Goal: Transaction & Acquisition: Download file/media

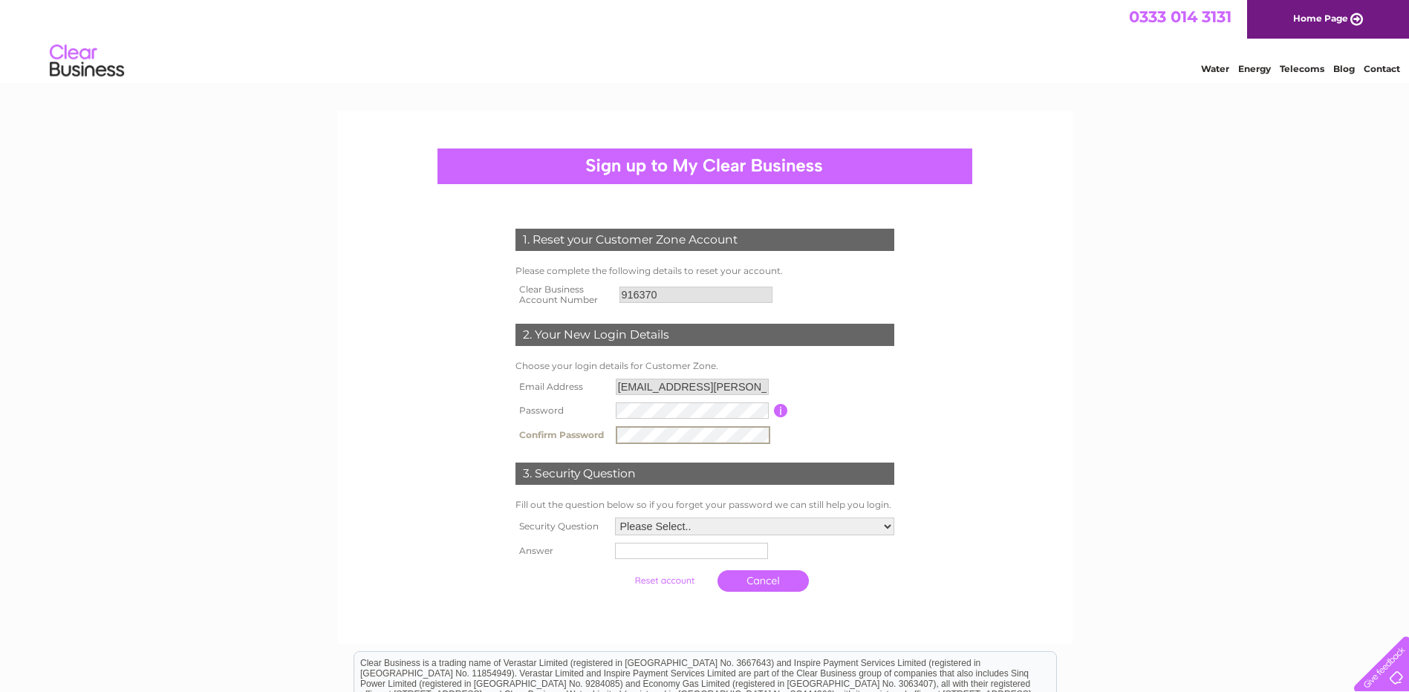
click at [882, 529] on select "Please Select.. In what town or city was your first job? In what town or city d…" at bounding box center [754, 527] width 279 height 18
select select "3"
click at [614, 517] on select "Please Select.. In what town or city was your first job? In what town or city d…" at bounding box center [754, 525] width 281 height 19
click at [707, 558] on input "text" at bounding box center [690, 551] width 153 height 16
type input "Leeds"
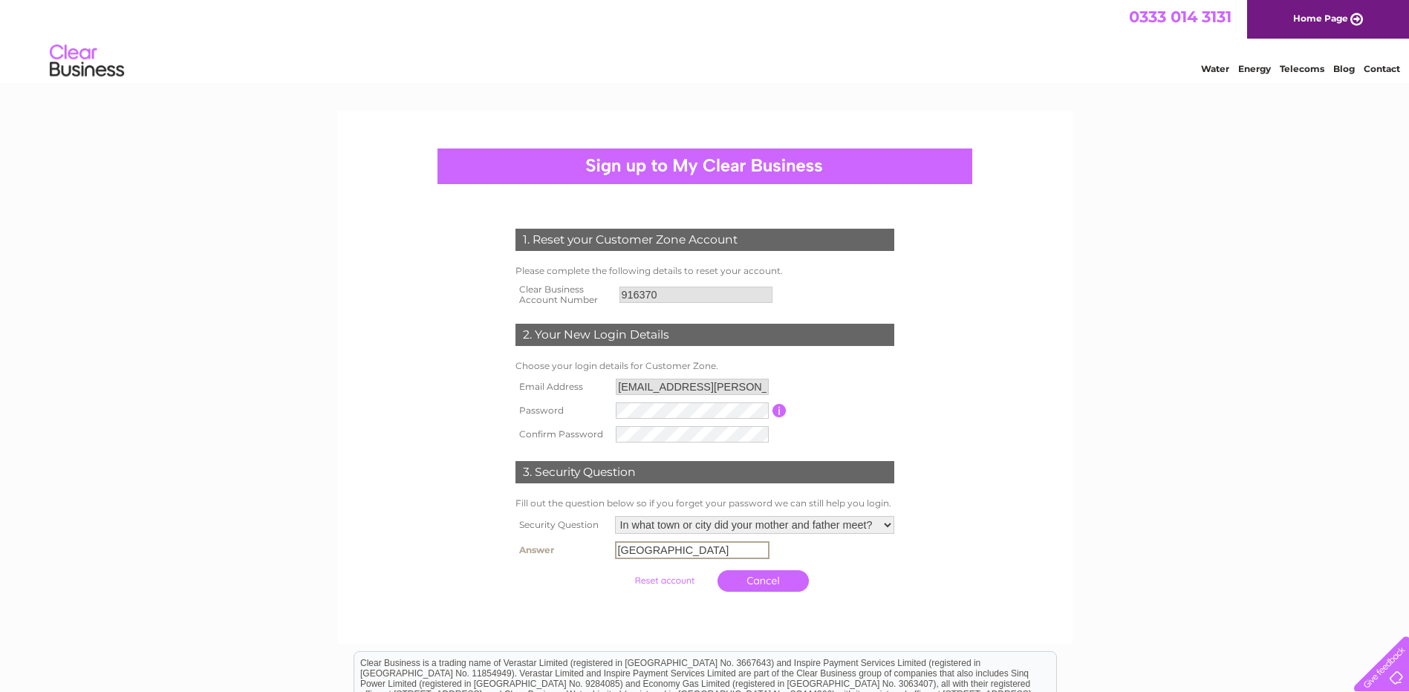
click at [777, 412] on input "button" at bounding box center [780, 410] width 14 height 13
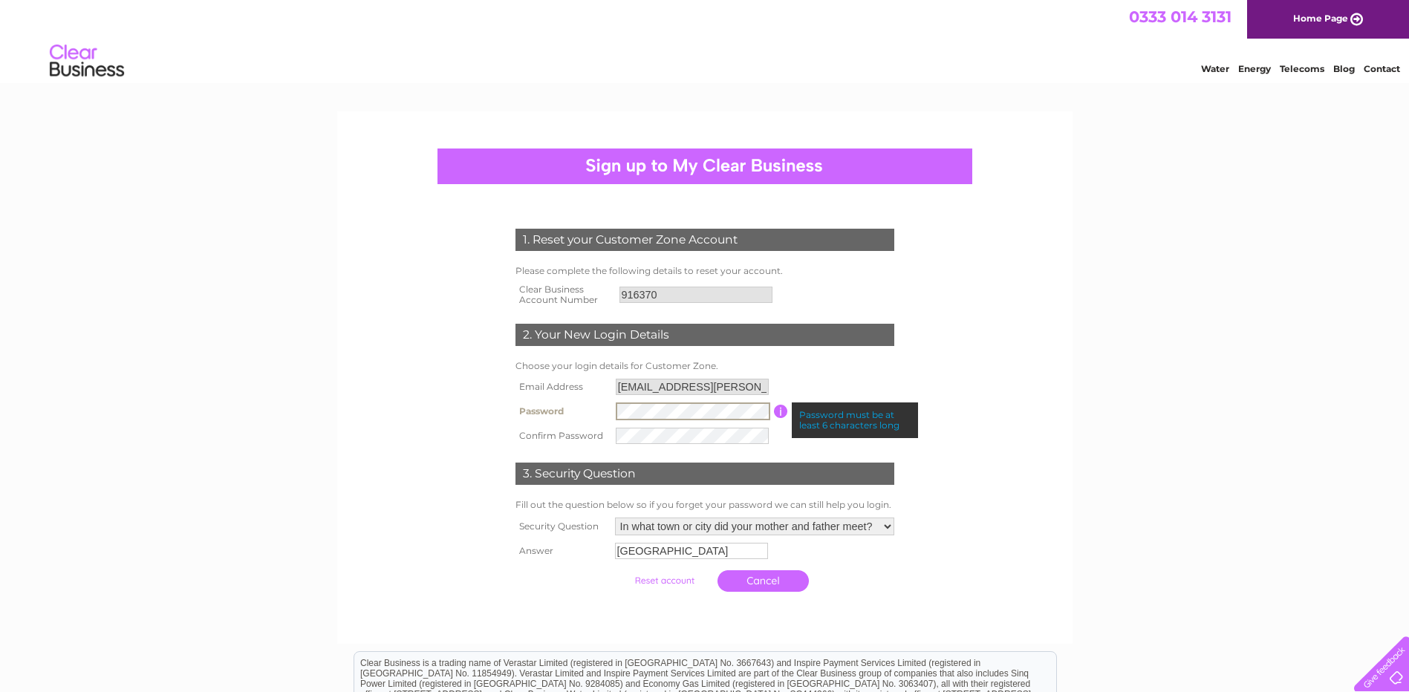
click at [610, 407] on tr "Password Password must be at least 6 characters long" at bounding box center [705, 411] width 386 height 25
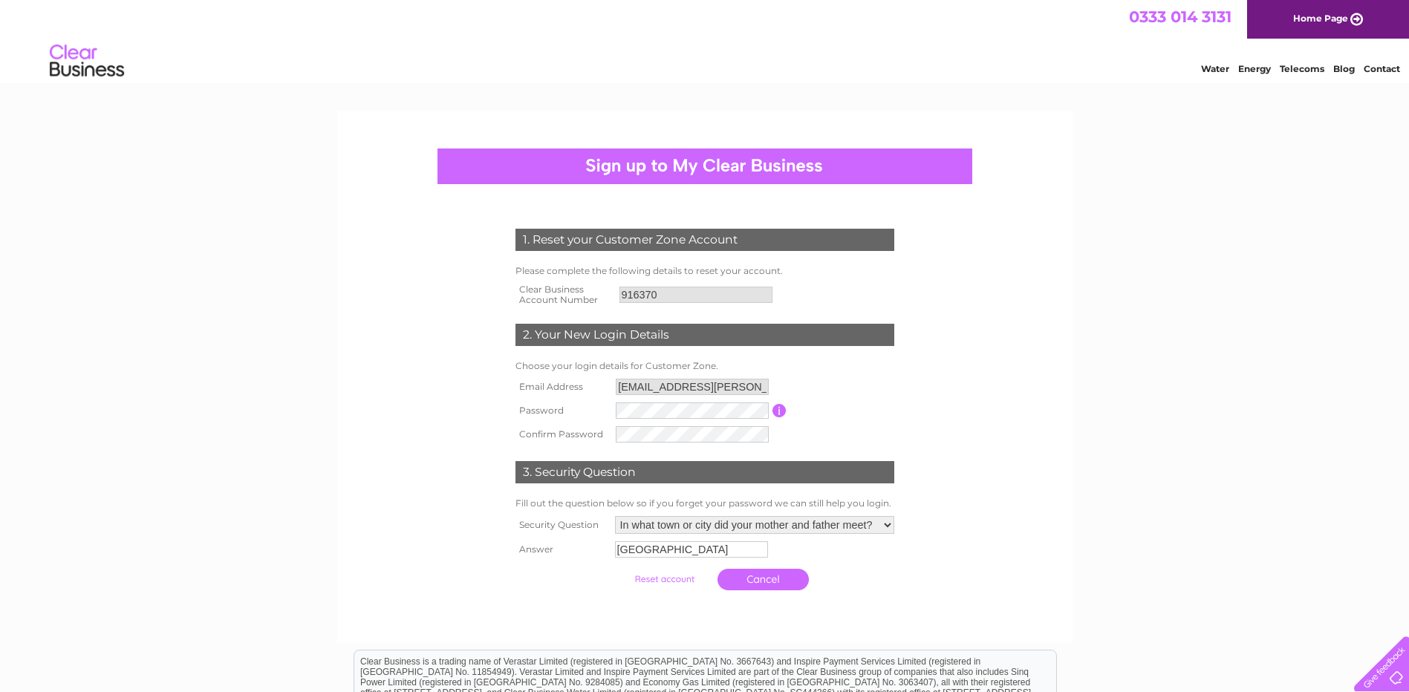
click at [662, 580] on input "submit" at bounding box center [664, 579] width 91 height 21
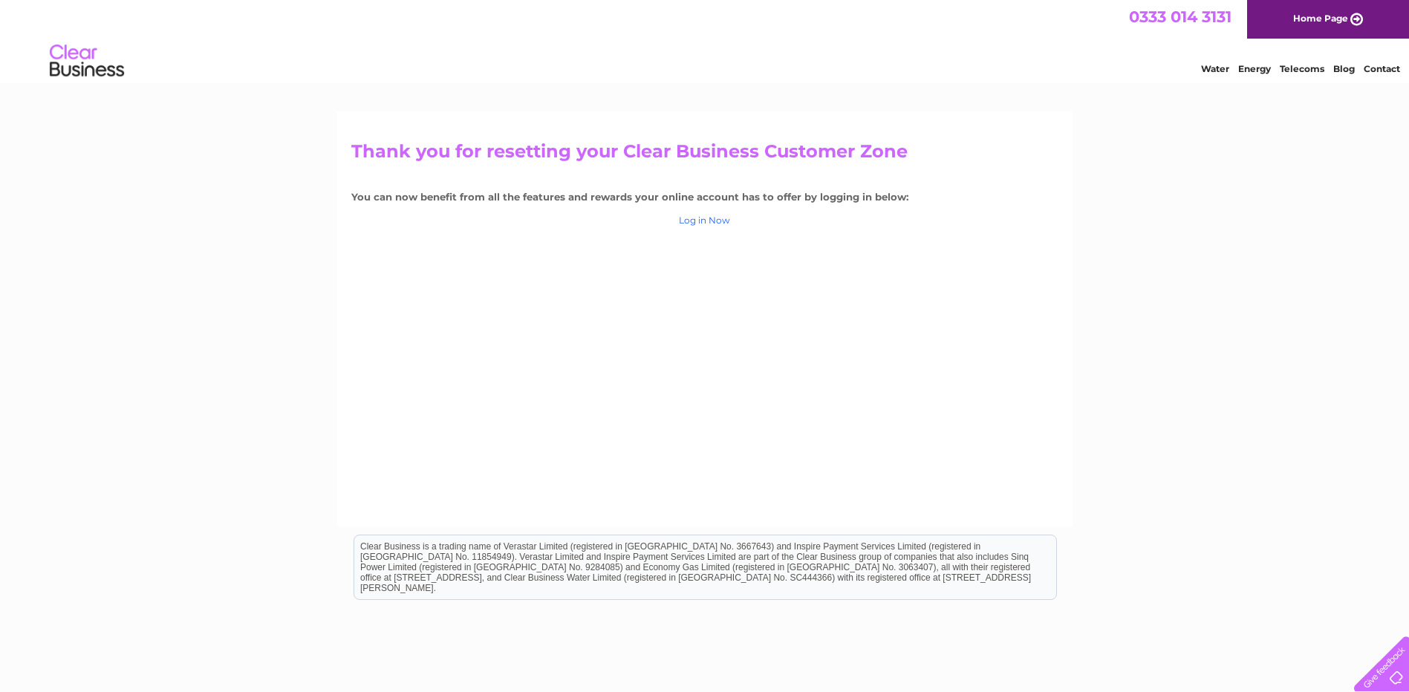
click at [708, 219] on link "Log in Now" at bounding box center [704, 220] width 51 height 11
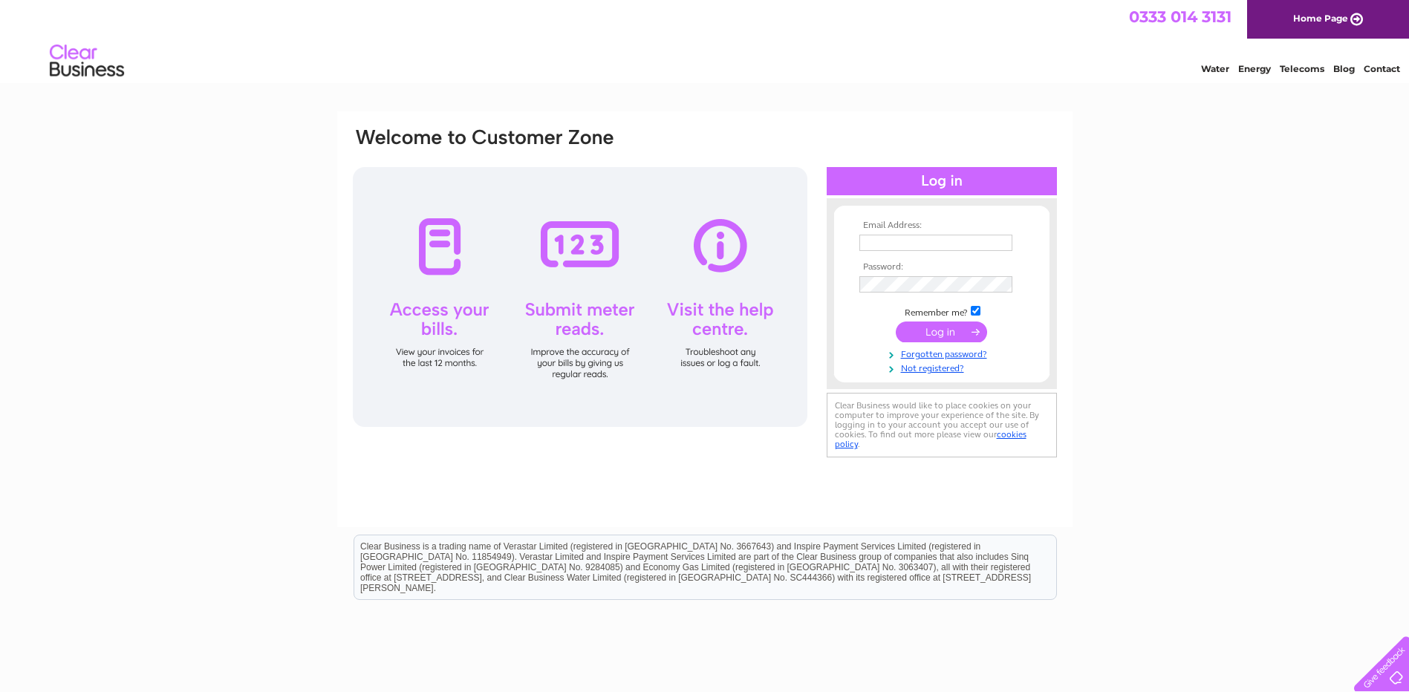
type input "[EMAIL_ADDRESS][PERSON_NAME][DOMAIN_NAME]"
click at [927, 328] on input "submit" at bounding box center [941, 332] width 91 height 21
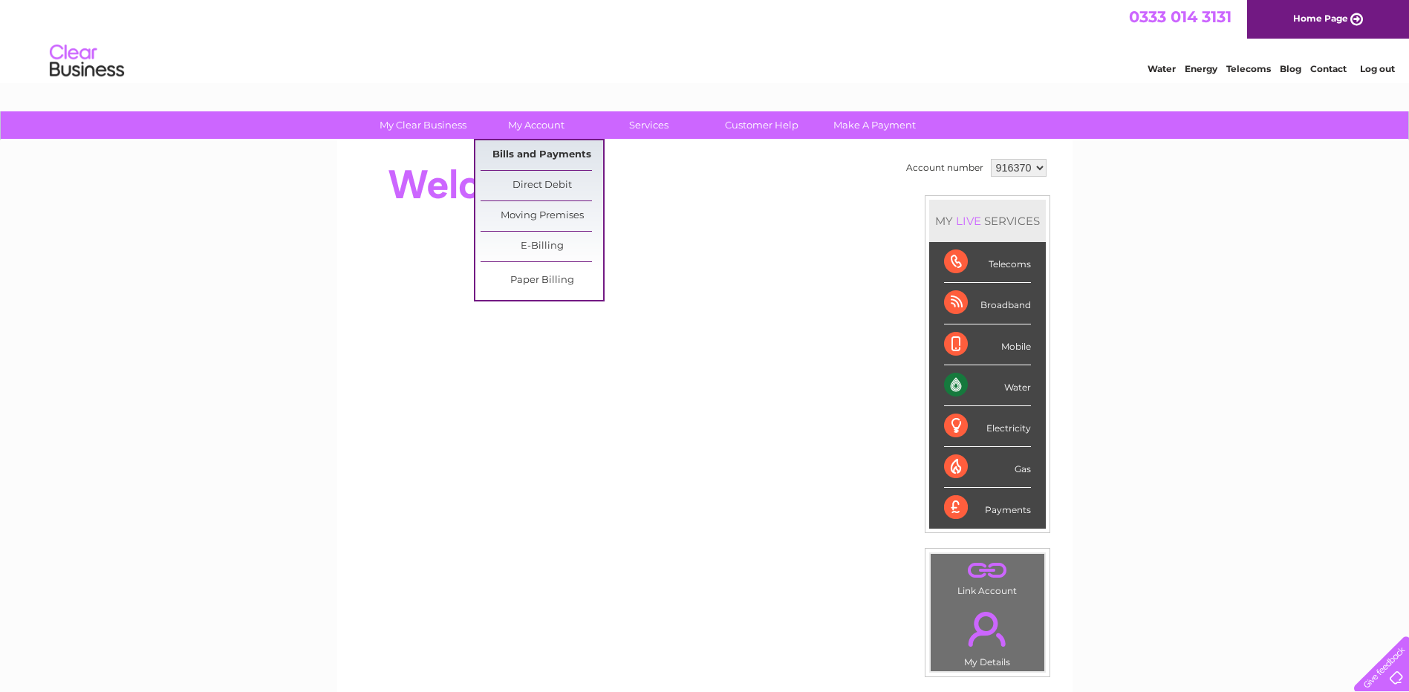
click at [538, 150] on link "Bills and Payments" at bounding box center [542, 155] width 123 height 30
click at [540, 157] on link "Bills and Payments" at bounding box center [542, 155] width 123 height 30
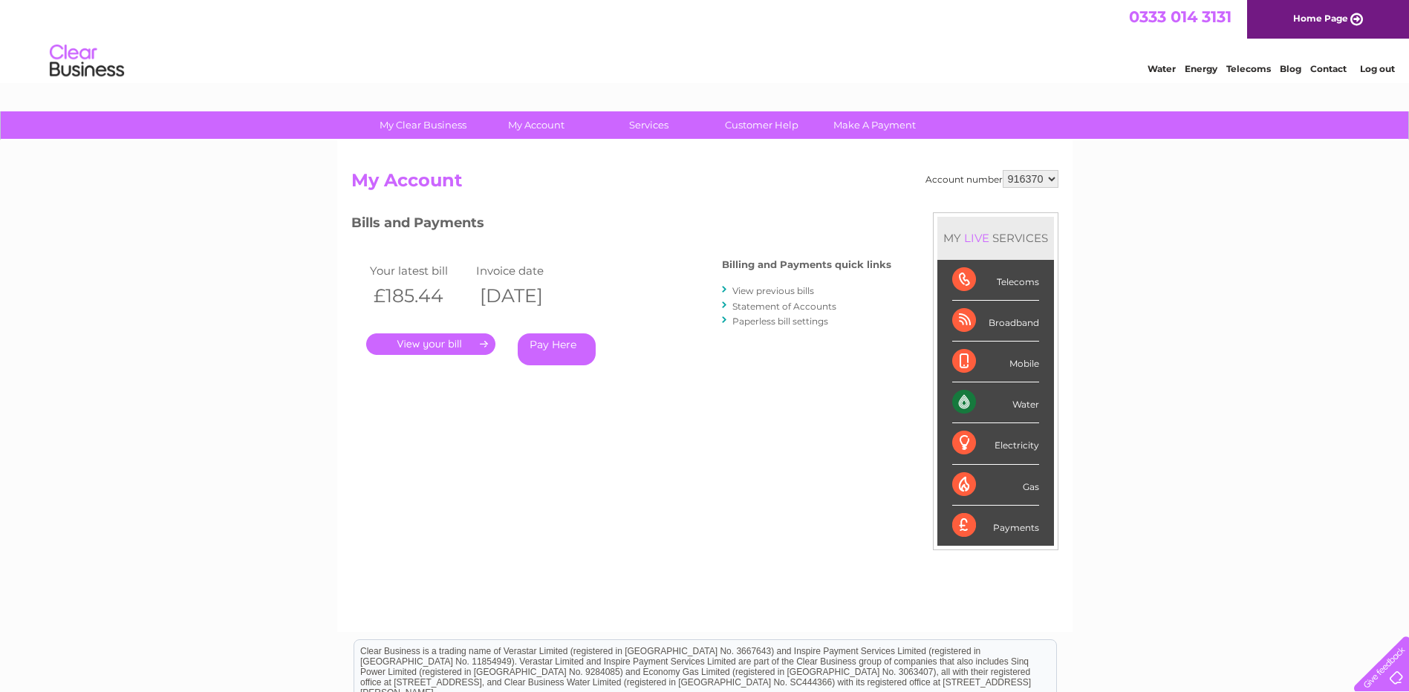
click at [764, 290] on link "View previous bills" at bounding box center [773, 290] width 82 height 11
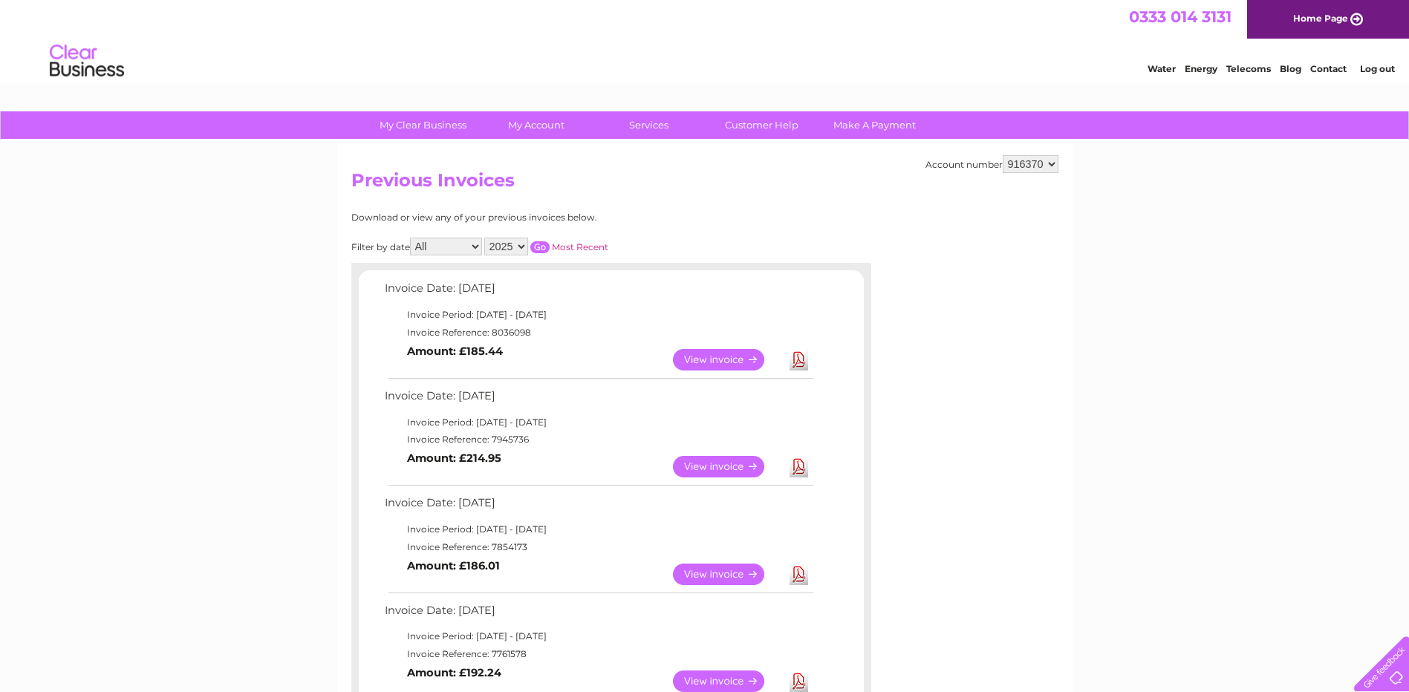
click at [522, 244] on select "2025 2024 2023 2022" at bounding box center [506, 247] width 44 height 18
click at [486, 238] on select "2025 2024 2023 2022" at bounding box center [506, 247] width 44 height 18
click at [543, 247] on input "button" at bounding box center [539, 247] width 19 height 12
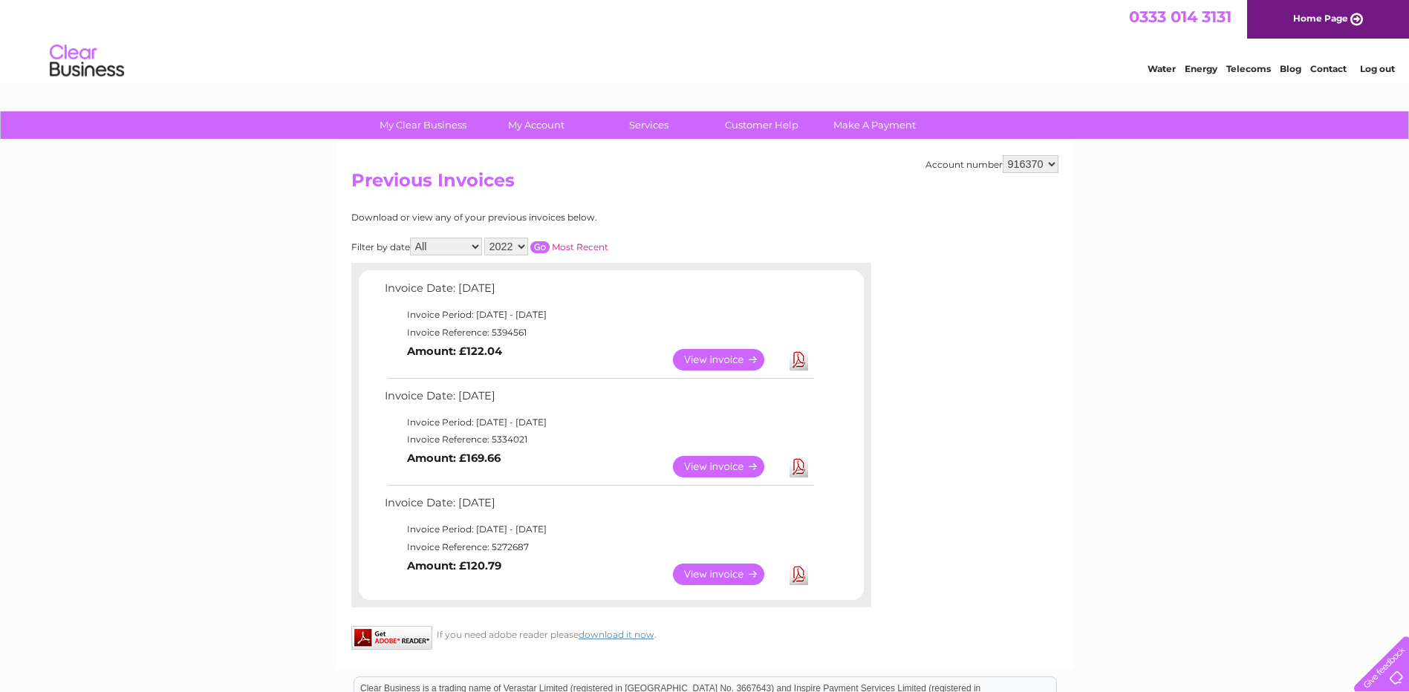
click at [518, 247] on select "2025 2024 2023 2022" at bounding box center [506, 247] width 44 height 18
click at [486, 238] on select "2025 2024 2023 2022" at bounding box center [506, 247] width 44 height 18
click at [521, 246] on select "2025 2024 2023 2022" at bounding box center [506, 247] width 44 height 18
click at [625, 206] on div "Account number 916370 Previous Invoices Download or view any of your previous i…" at bounding box center [704, 404] width 735 height 529
click at [479, 245] on select "All January February March April May June July August September October Novembe…" at bounding box center [446, 247] width 72 height 18
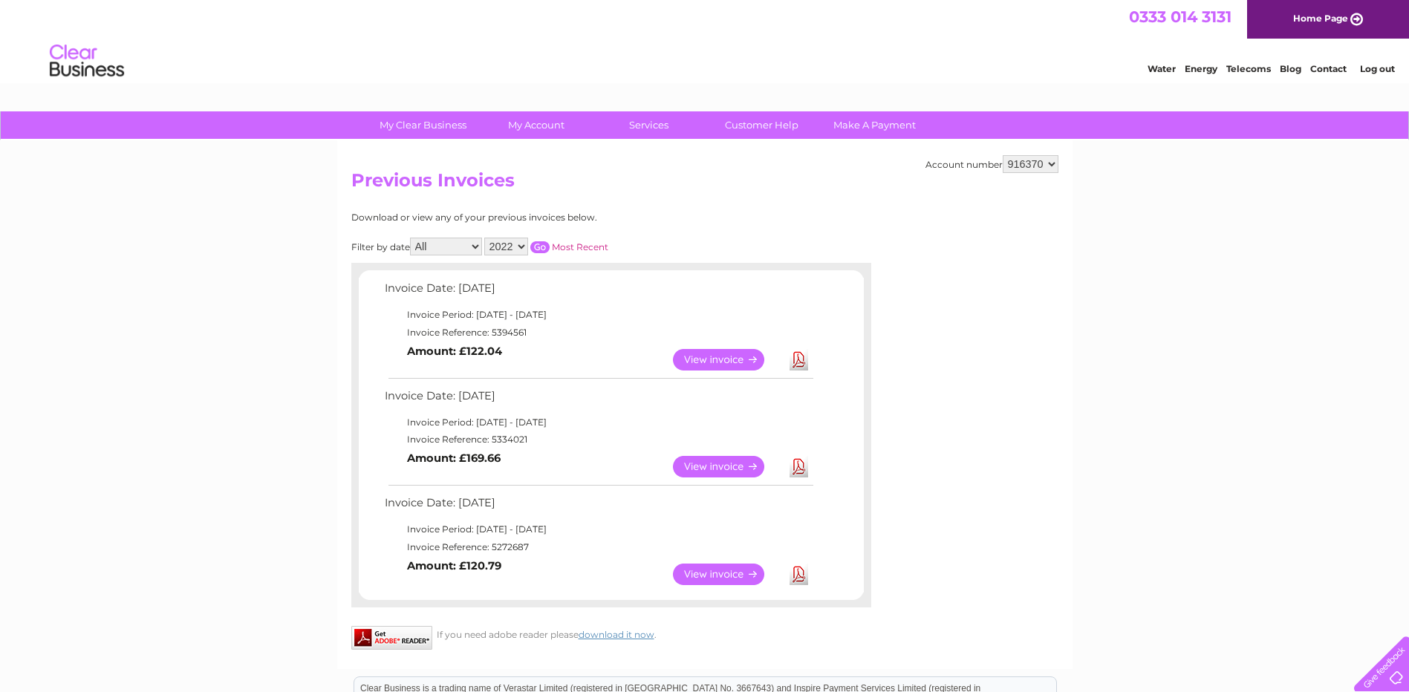
click at [412, 238] on select "All January February March April May June July August September October Novembe…" at bounding box center [446, 247] width 72 height 18
click at [518, 247] on select "2025 2024 2023 2022" at bounding box center [506, 247] width 44 height 18
click at [486, 238] on select "2025 2024 2023 2022" at bounding box center [506, 247] width 44 height 18
click at [1053, 167] on select "916370" at bounding box center [1031, 164] width 56 height 18
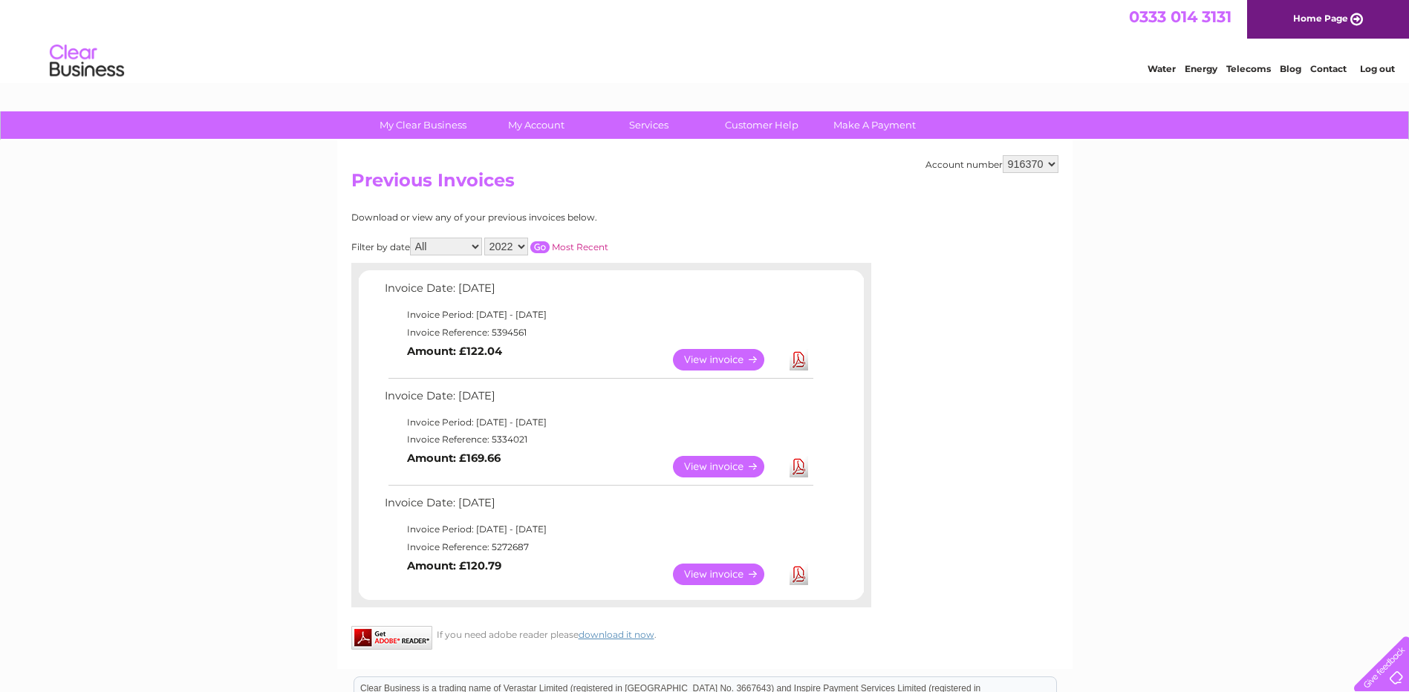
click at [517, 247] on select "2025 2024 2023 2022" at bounding box center [506, 247] width 44 height 18
click at [486, 238] on select "2025 2024 2023 2022" at bounding box center [506, 247] width 44 height 18
click at [544, 247] on input "button" at bounding box center [539, 247] width 19 height 12
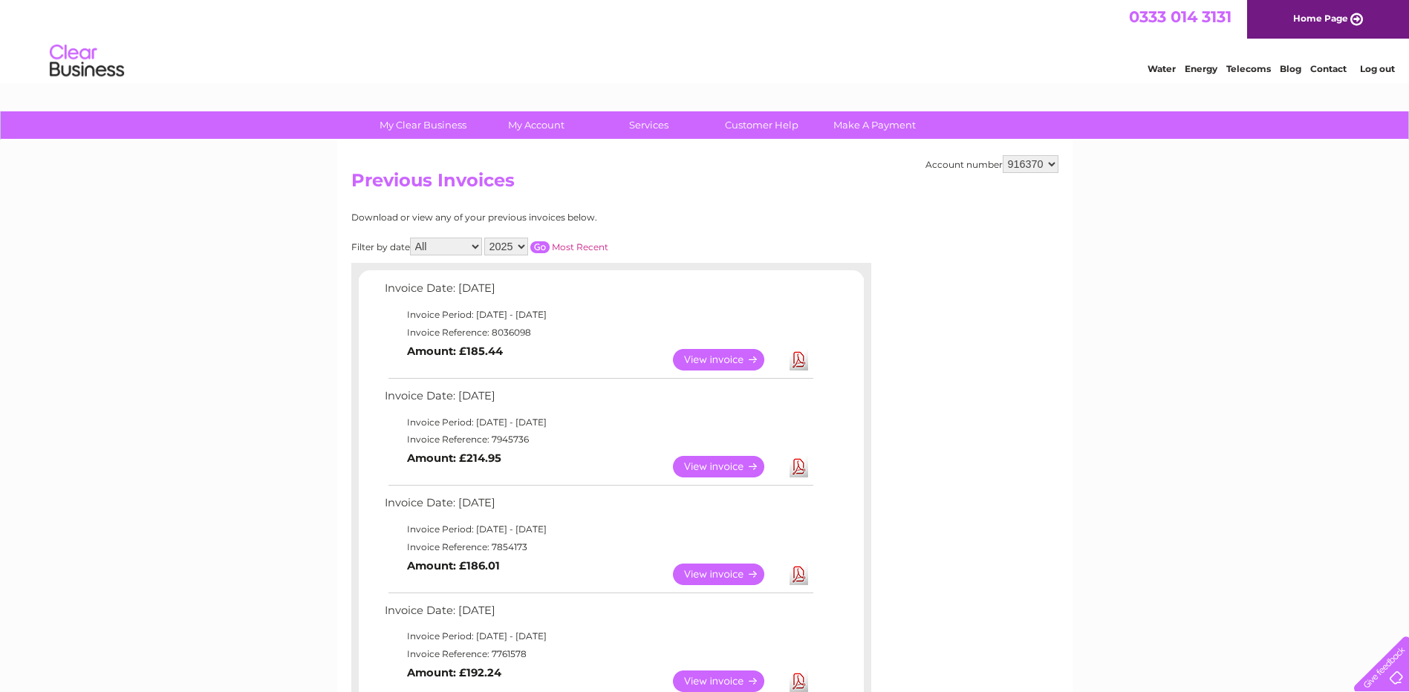
click at [520, 249] on select "2025 2024 2023 2022" at bounding box center [506, 247] width 44 height 18
click at [486, 238] on select "2025 2024 2023 2022" at bounding box center [506, 247] width 44 height 18
click at [537, 244] on input "button" at bounding box center [539, 247] width 19 height 12
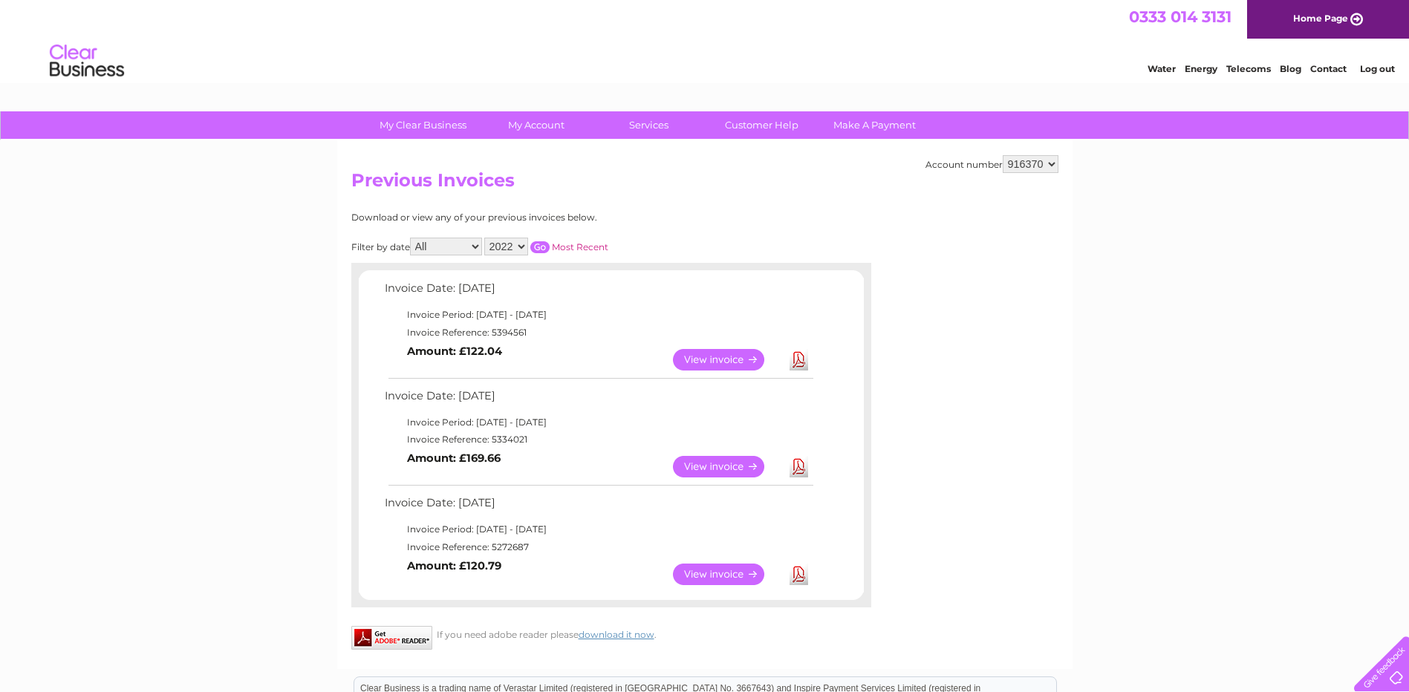
click at [802, 575] on link "Download" at bounding box center [799, 575] width 19 height 22
click at [799, 470] on link "Download" at bounding box center [799, 467] width 19 height 22
click at [1018, 468] on div "Account number 916370 Previous Invoices Download or view any of your previous i…" at bounding box center [704, 404] width 735 height 529
click at [799, 357] on link "Download" at bounding box center [799, 360] width 19 height 22
click at [754, 246] on div "Download or view any of your previous invoices below. Filter by date All Januar…" at bounding box center [611, 433] width 520 height 442
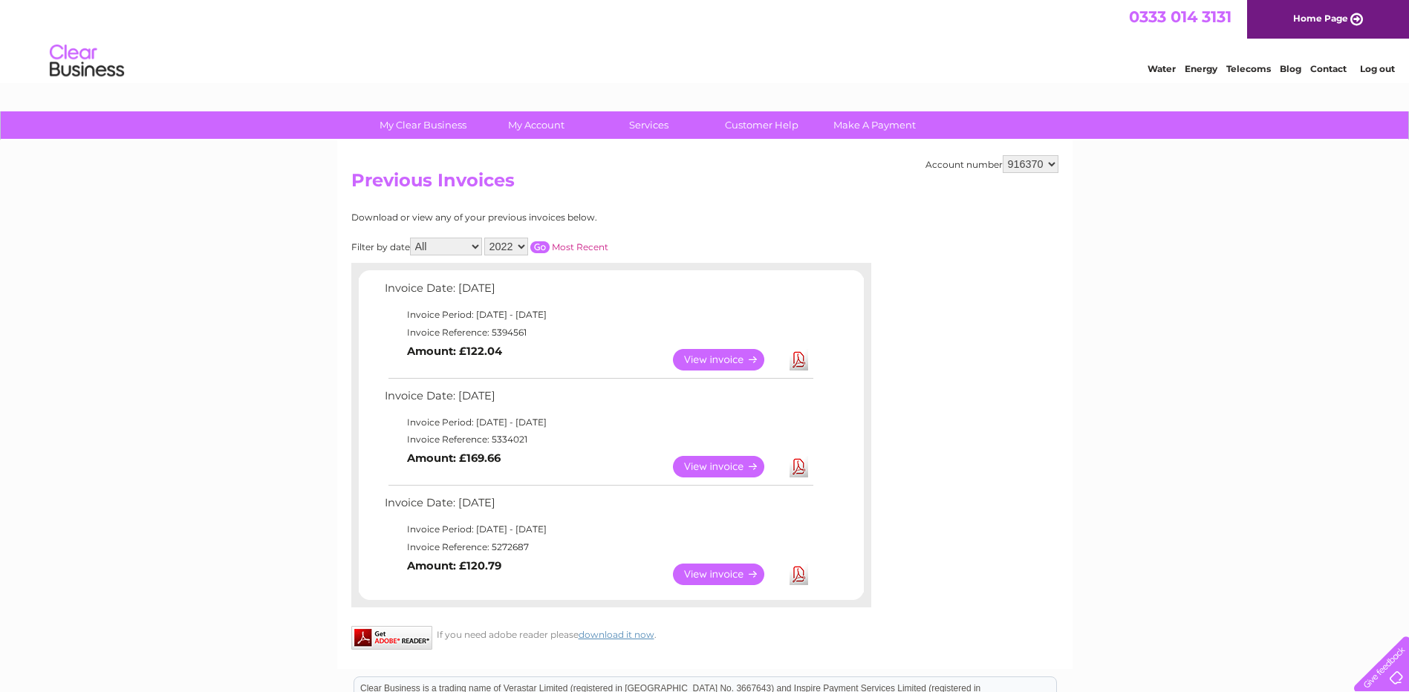
click at [252, 334] on div "My Clear Business Login Details My Details My Preferences Link Account My Accou…" at bounding box center [704, 517] width 1409 height 812
click at [523, 247] on select "2025 2024 2023 2022" at bounding box center [506, 247] width 44 height 18
click at [486, 238] on select "2025 2024 2023 2022" at bounding box center [506, 247] width 44 height 18
click at [541, 247] on input "button" at bounding box center [539, 247] width 19 height 12
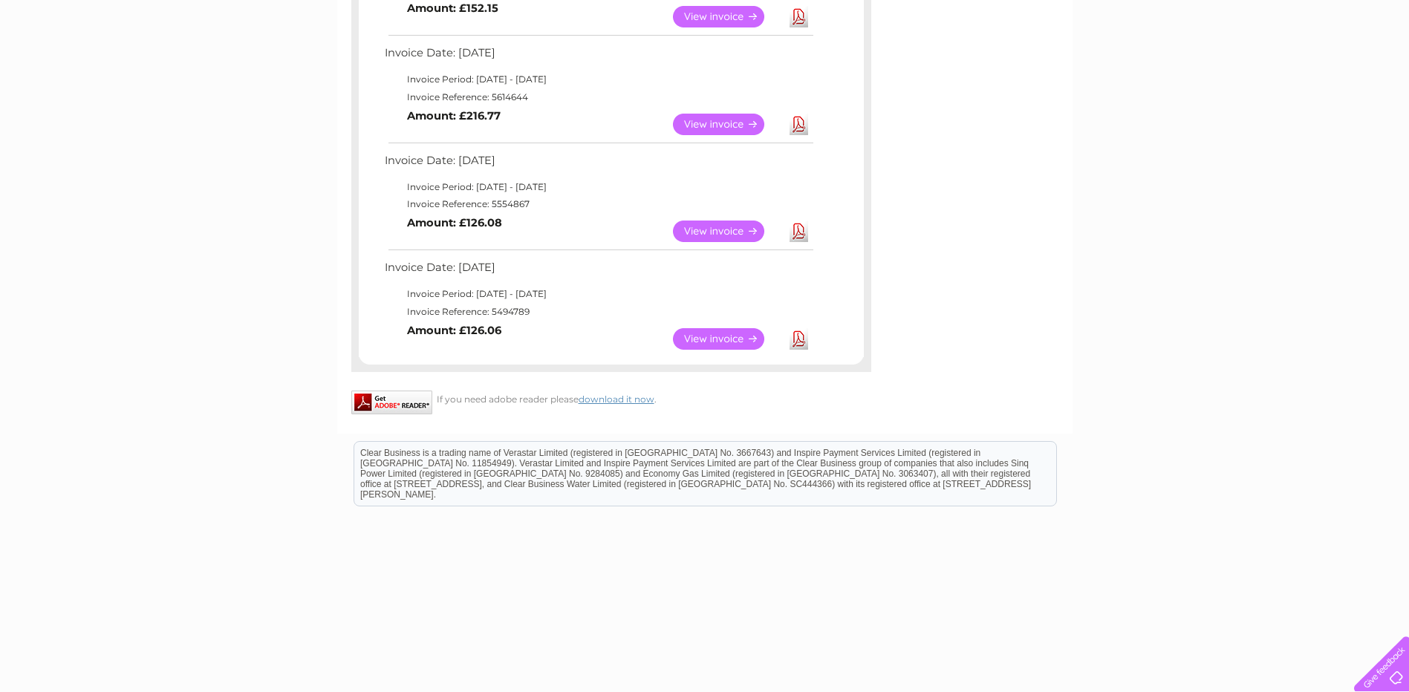
scroll to position [1208, 0]
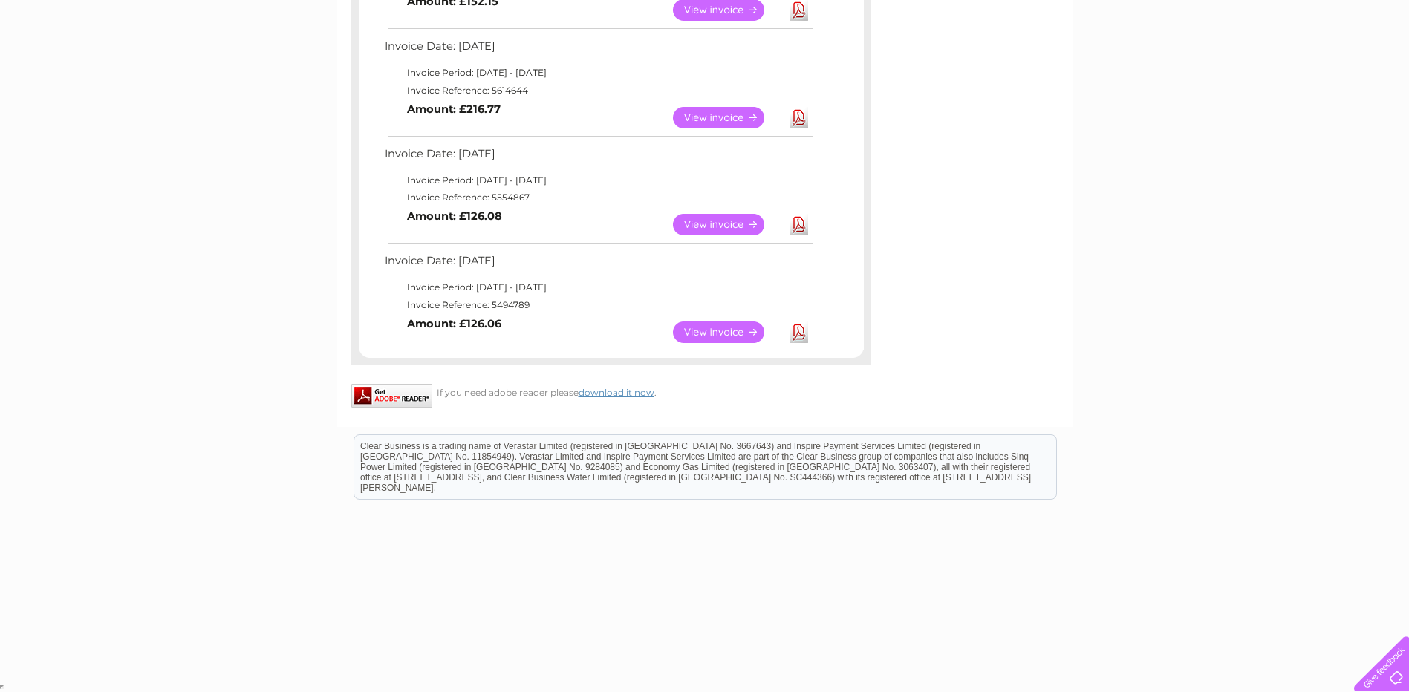
click at [799, 336] on link "Download" at bounding box center [799, 333] width 19 height 22
drag, startPoint x: 870, startPoint y: 542, endPoint x: 869, endPoint y: 531, distance: 11.2
click at [870, 522] on html "Clear Business is a trading name of Verastar Limited (registered in [GEOGRAPHIC…" at bounding box center [704, 474] width 1409 height 95
click at [801, 227] on link "Download" at bounding box center [799, 225] width 19 height 22
click at [348, 522] on html "Clear Business is a trading name of Verastar Limited (registered in [GEOGRAPHIC…" at bounding box center [704, 474] width 1409 height 95
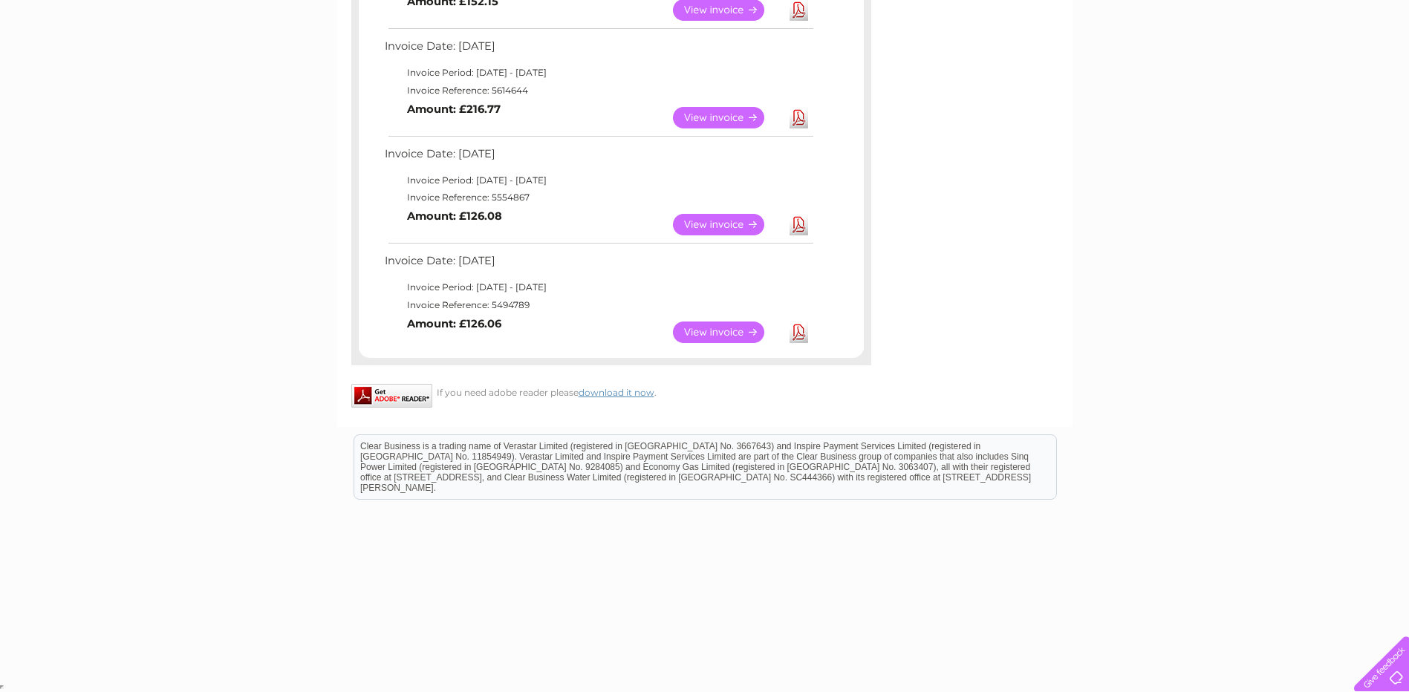
click at [802, 119] on link "Download" at bounding box center [799, 118] width 19 height 22
click at [630, 522] on html "Clear Business is a trading name of Verastar Limited (registered in [GEOGRAPHIC…" at bounding box center [704, 474] width 1409 height 95
drag, startPoint x: 1287, startPoint y: 547, endPoint x: 1299, endPoint y: 547, distance: 11.1
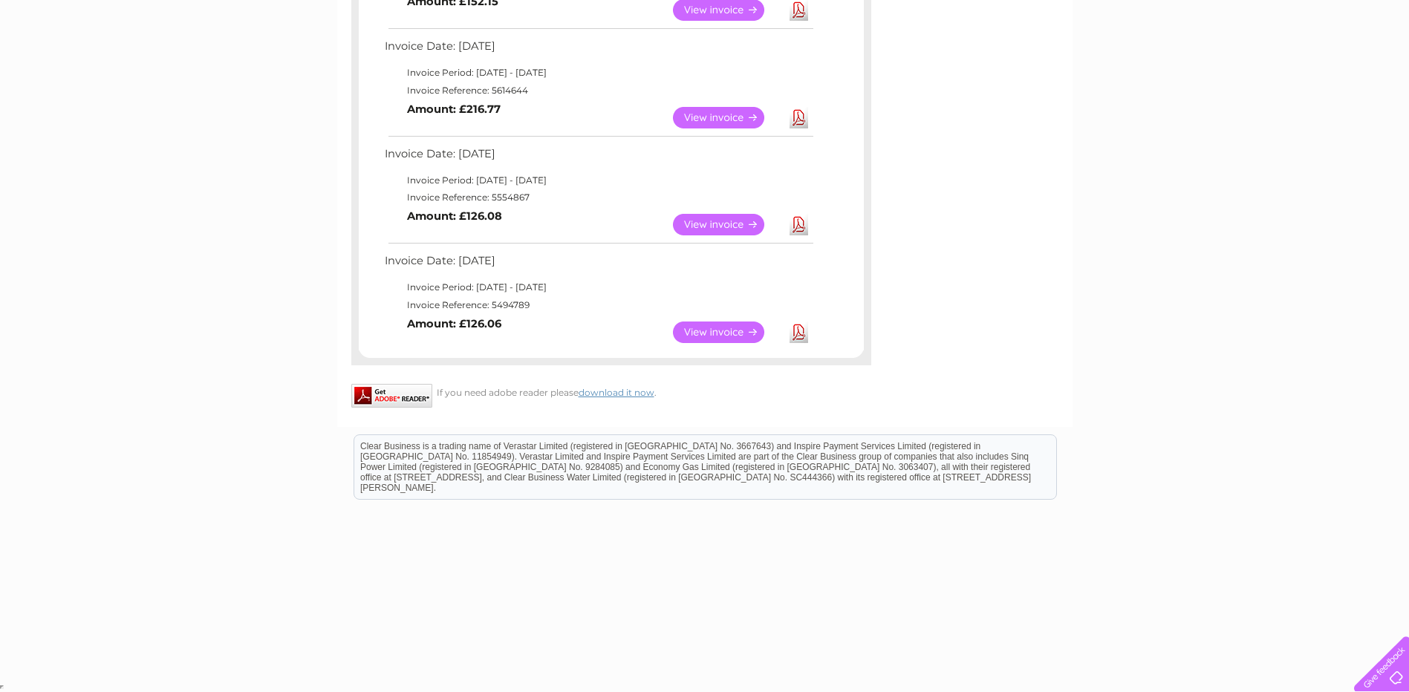
click at [1287, 522] on html "Clear Business is a trading name of Verastar Limited (registered in [GEOGRAPHIC…" at bounding box center [704, 474] width 1409 height 95
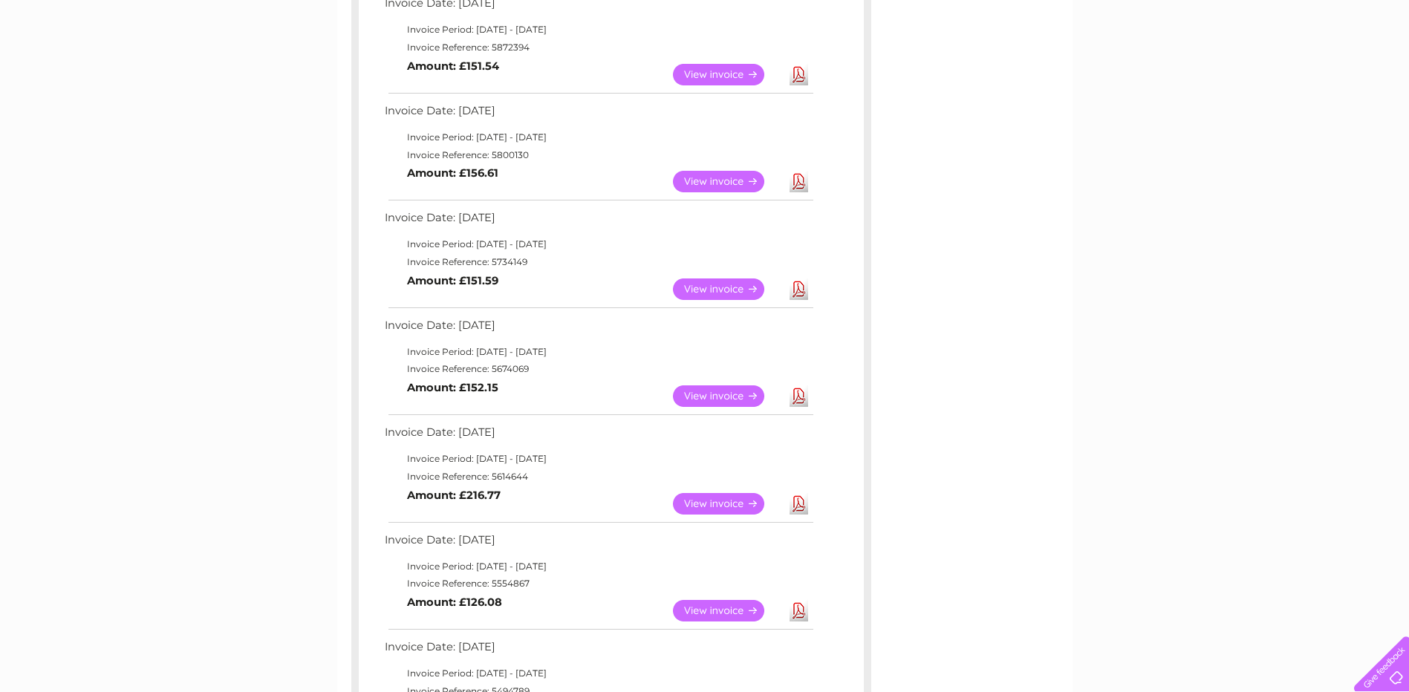
scroll to position [819, 0]
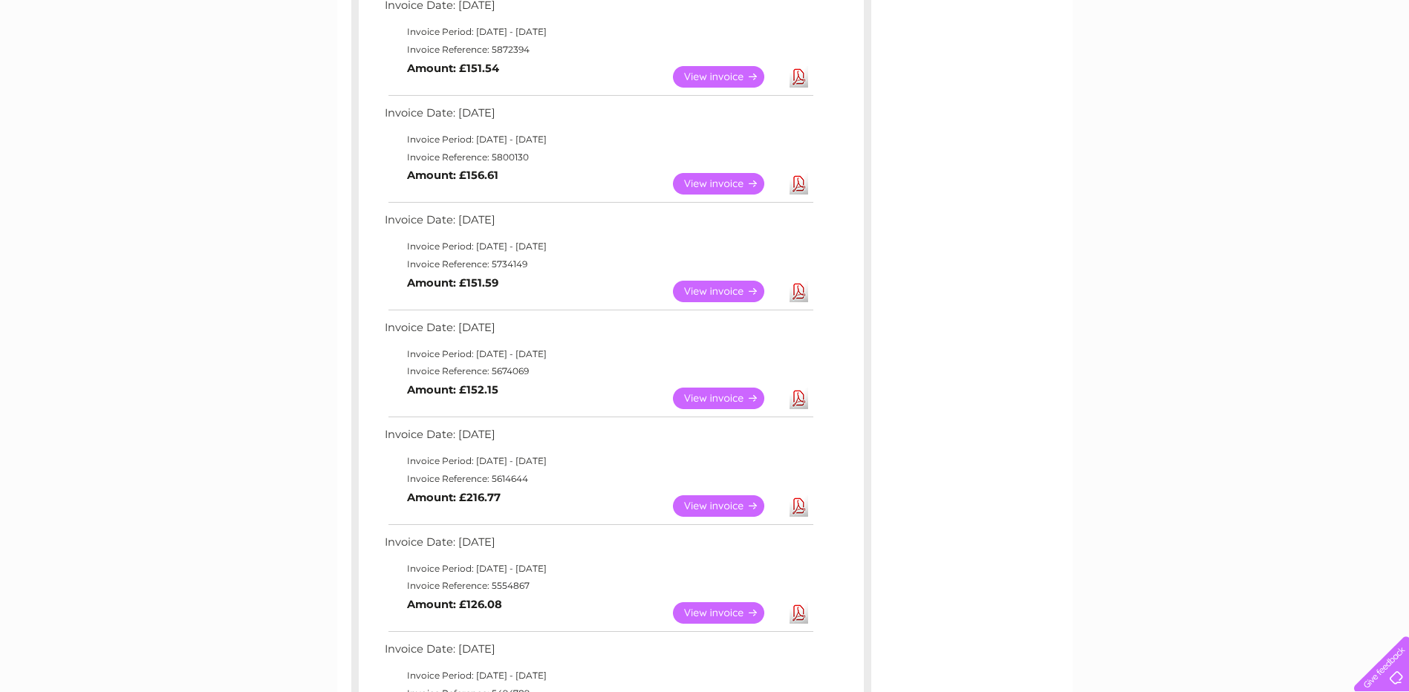
click at [797, 395] on link "Download" at bounding box center [799, 399] width 19 height 22
click at [1144, 288] on div "My Clear Business Login Details My Details My Preferences Link Account My Accou…" at bounding box center [704, 181] width 1409 height 1778
click at [797, 291] on link "Download" at bounding box center [799, 292] width 19 height 22
click at [1234, 609] on div "My Clear Business Login Details My Details My Preferences Link Account My Accou…" at bounding box center [704, 181] width 1409 height 1778
click at [799, 293] on link "Download" at bounding box center [799, 292] width 19 height 22
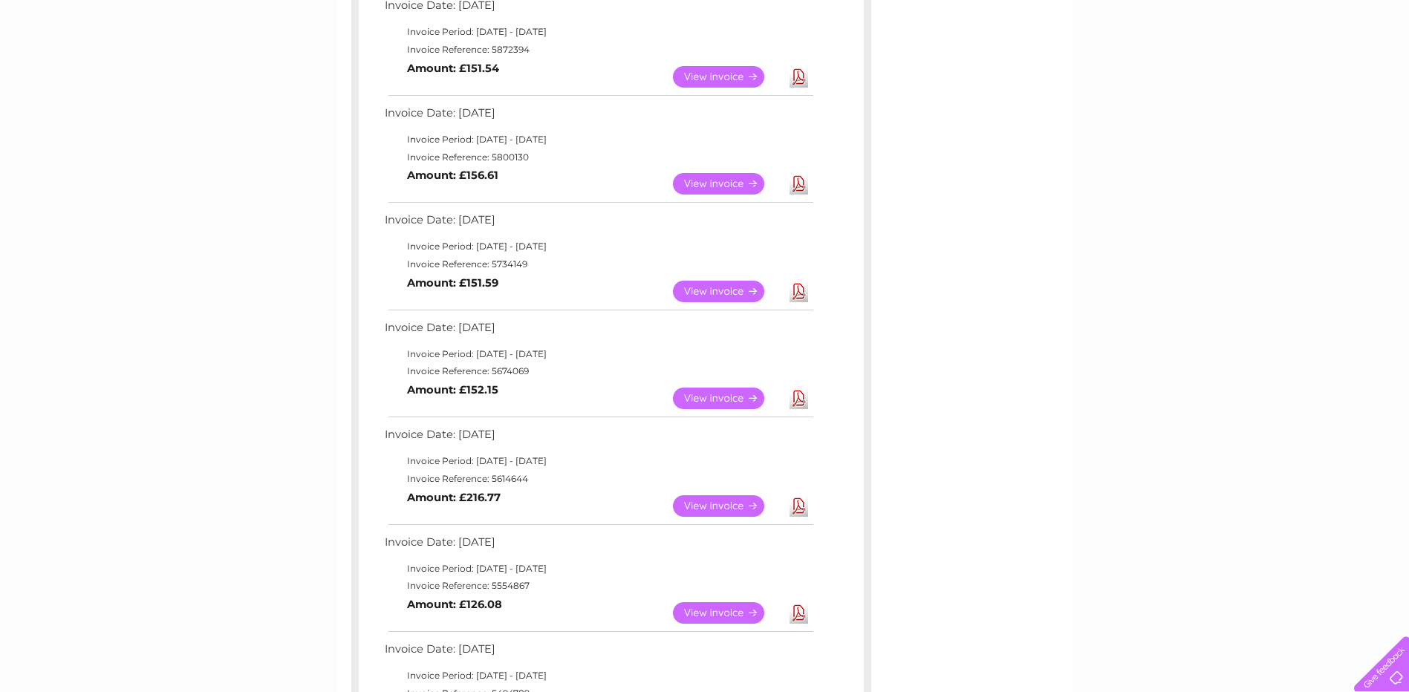
click at [801, 186] on link "Download" at bounding box center [799, 184] width 19 height 22
click at [799, 77] on link "Download" at bounding box center [799, 77] width 19 height 22
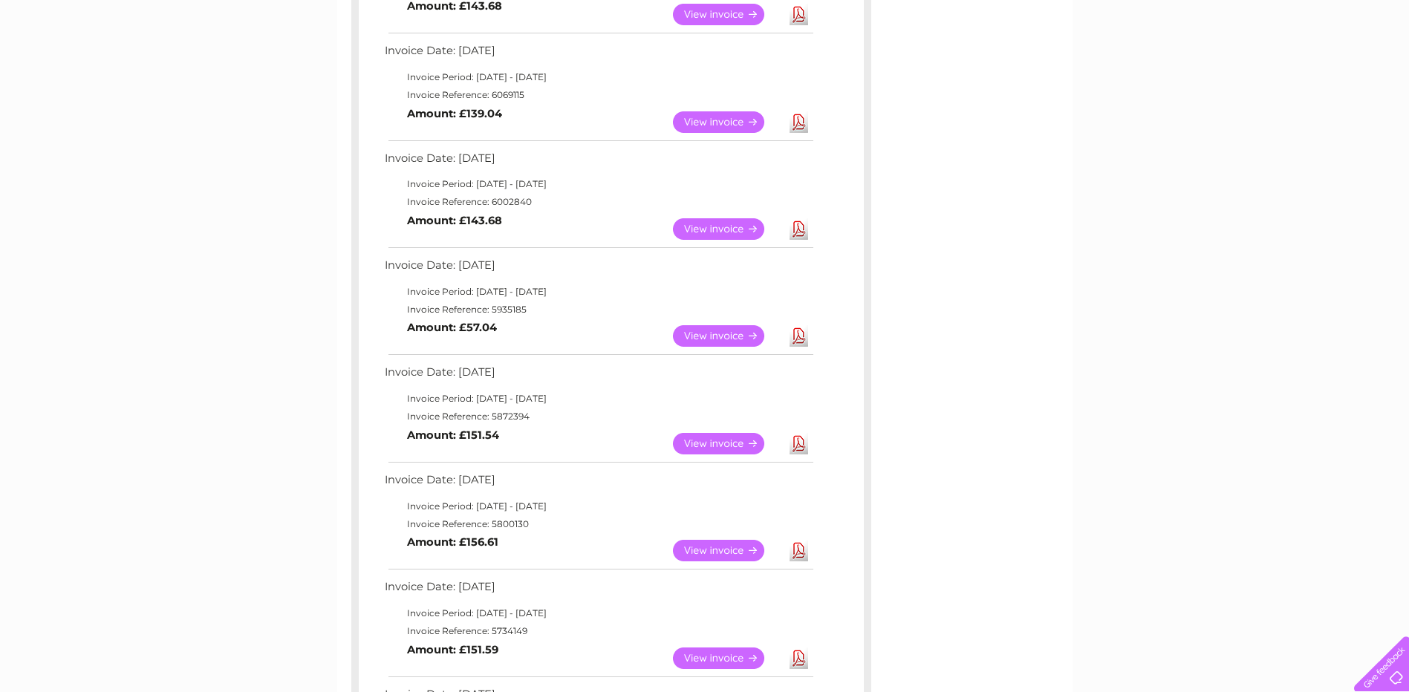
scroll to position [442, 0]
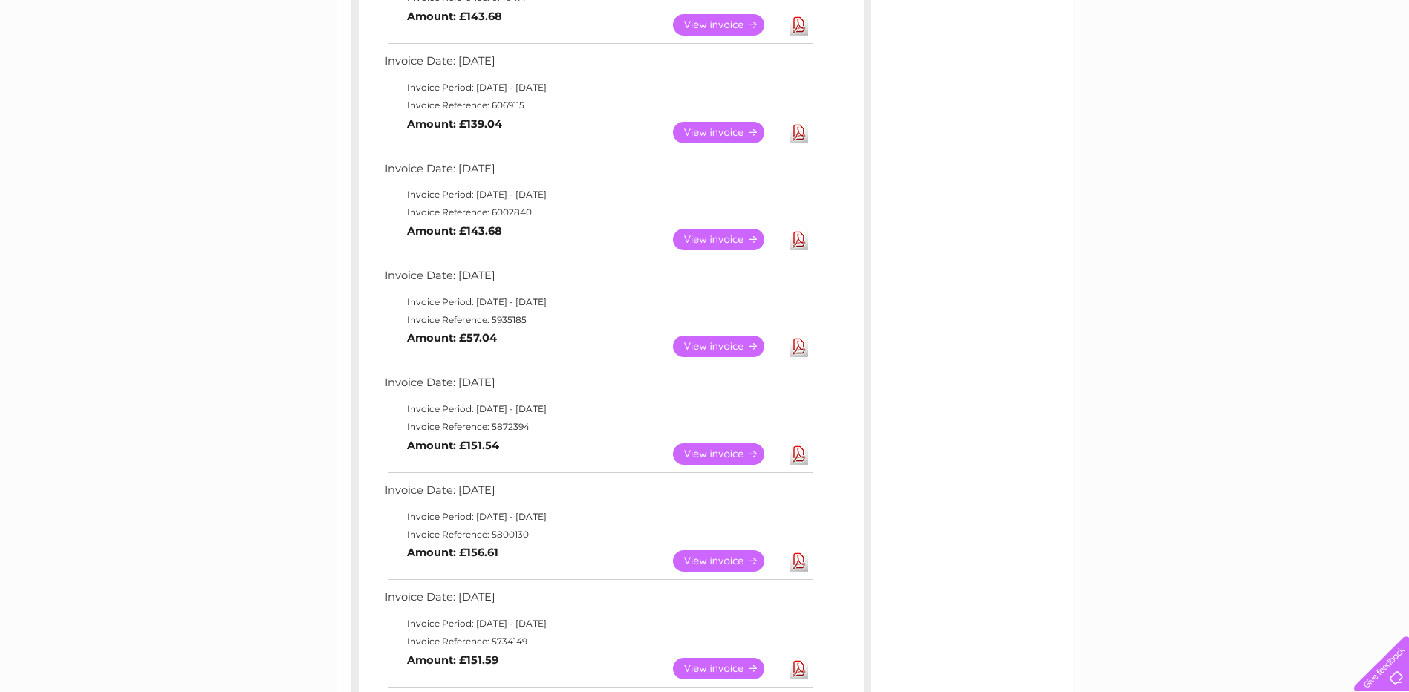
click at [800, 350] on link "Download" at bounding box center [799, 347] width 19 height 22
click at [1004, 296] on div "Account number 916370 Previous Invoices Download or view any of your previous i…" at bounding box center [704, 445] width 735 height 1495
click at [796, 243] on link "Download" at bounding box center [799, 240] width 19 height 22
click at [996, 180] on div "Account number 916370 Previous Invoices Download or view any of your previous i…" at bounding box center [704, 445] width 735 height 1495
click at [798, 134] on link "Download" at bounding box center [799, 133] width 19 height 22
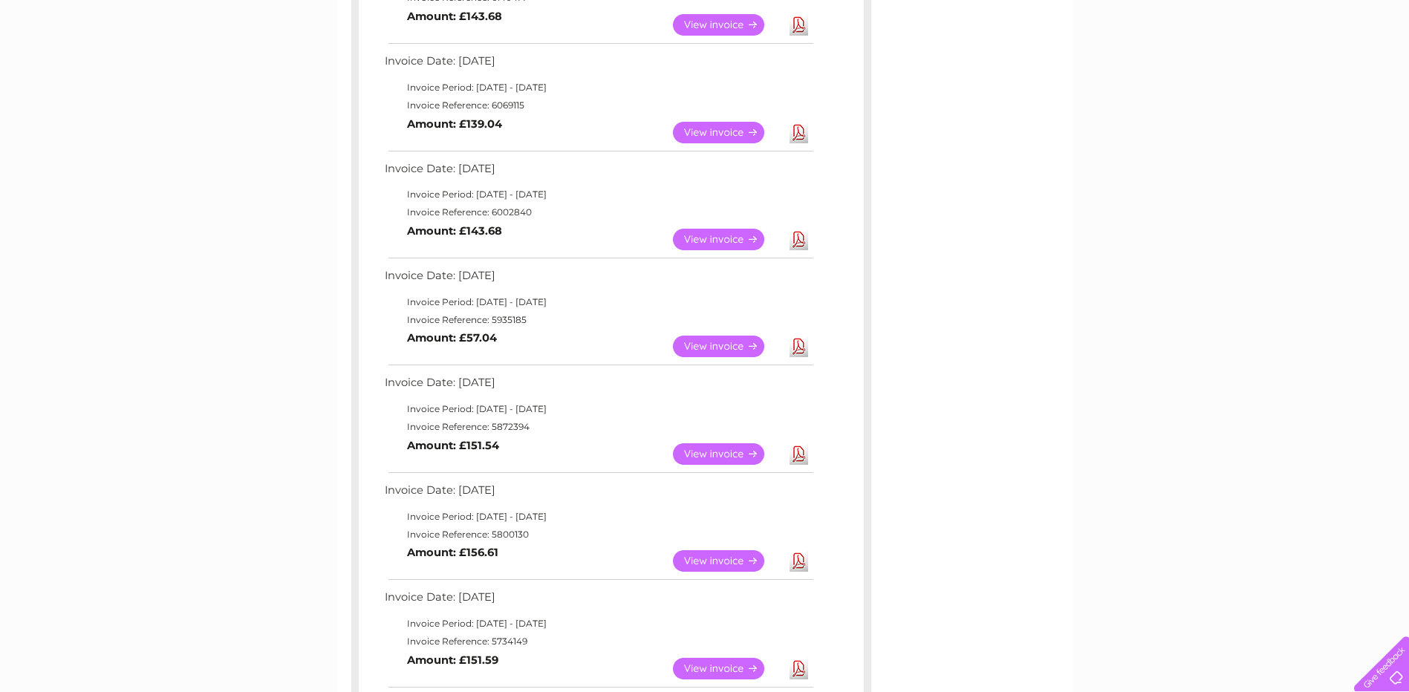
click at [902, 129] on div "Account number 916370 Previous Invoices Download or view any of your previous i…" at bounding box center [704, 445] width 735 height 1495
click at [797, 25] on link "Download" at bounding box center [799, 25] width 19 height 22
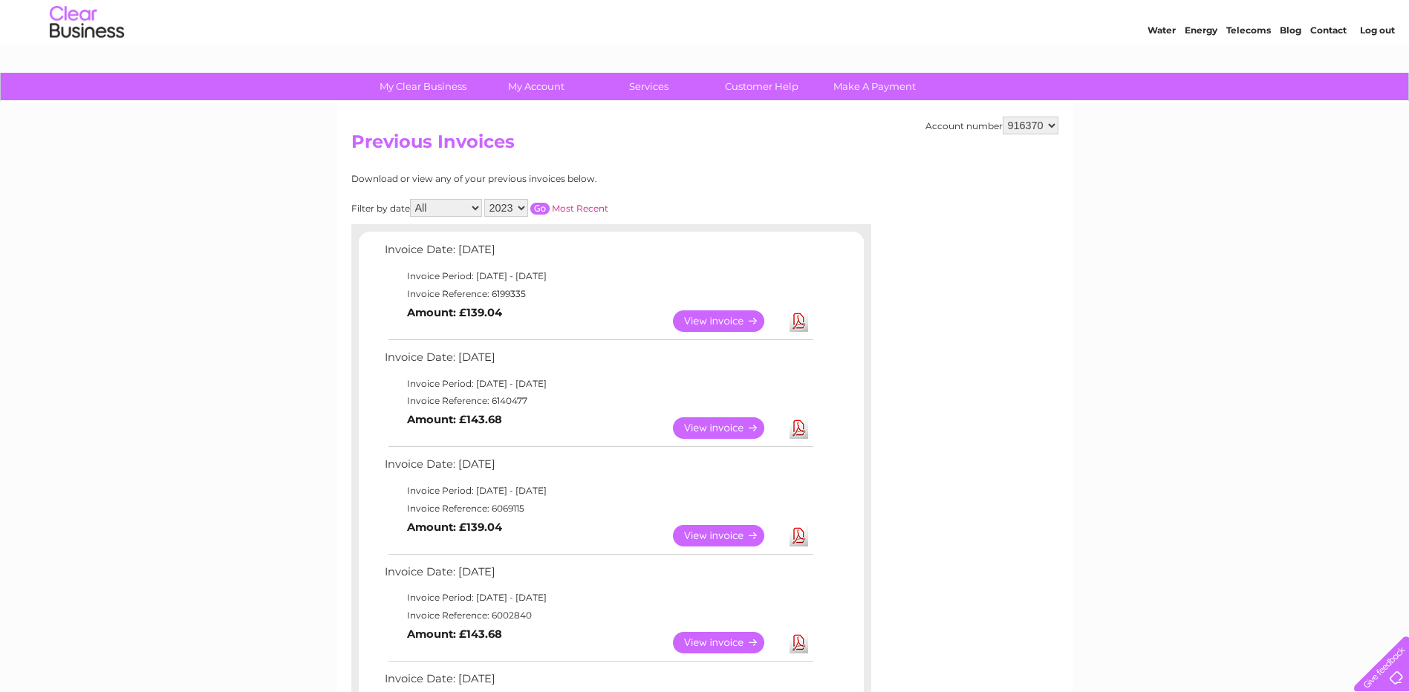
scroll to position [0, 0]
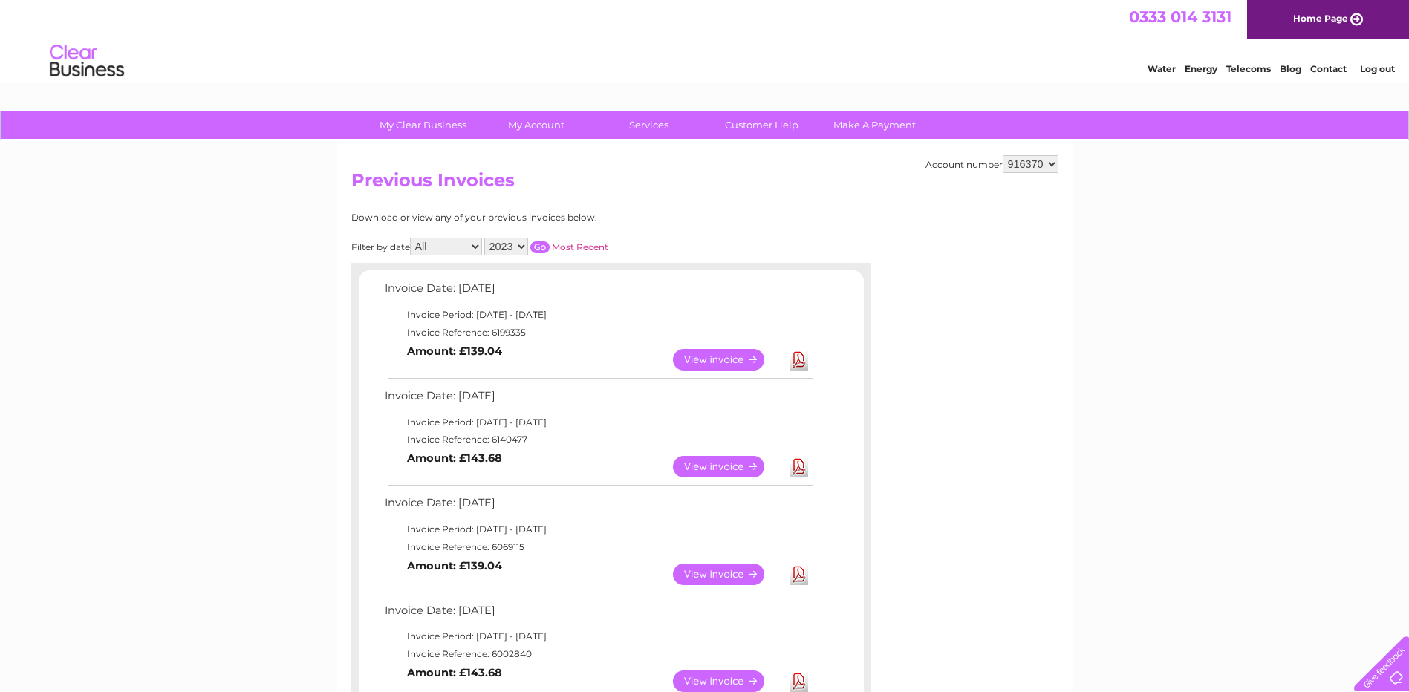
click at [801, 361] on link "Download" at bounding box center [799, 360] width 19 height 22
click at [522, 247] on select "2025 2024 2023 2022" at bounding box center [506, 247] width 44 height 18
select select "2024"
click at [486, 238] on select "2025 2024 2023 2022" at bounding box center [506, 247] width 44 height 18
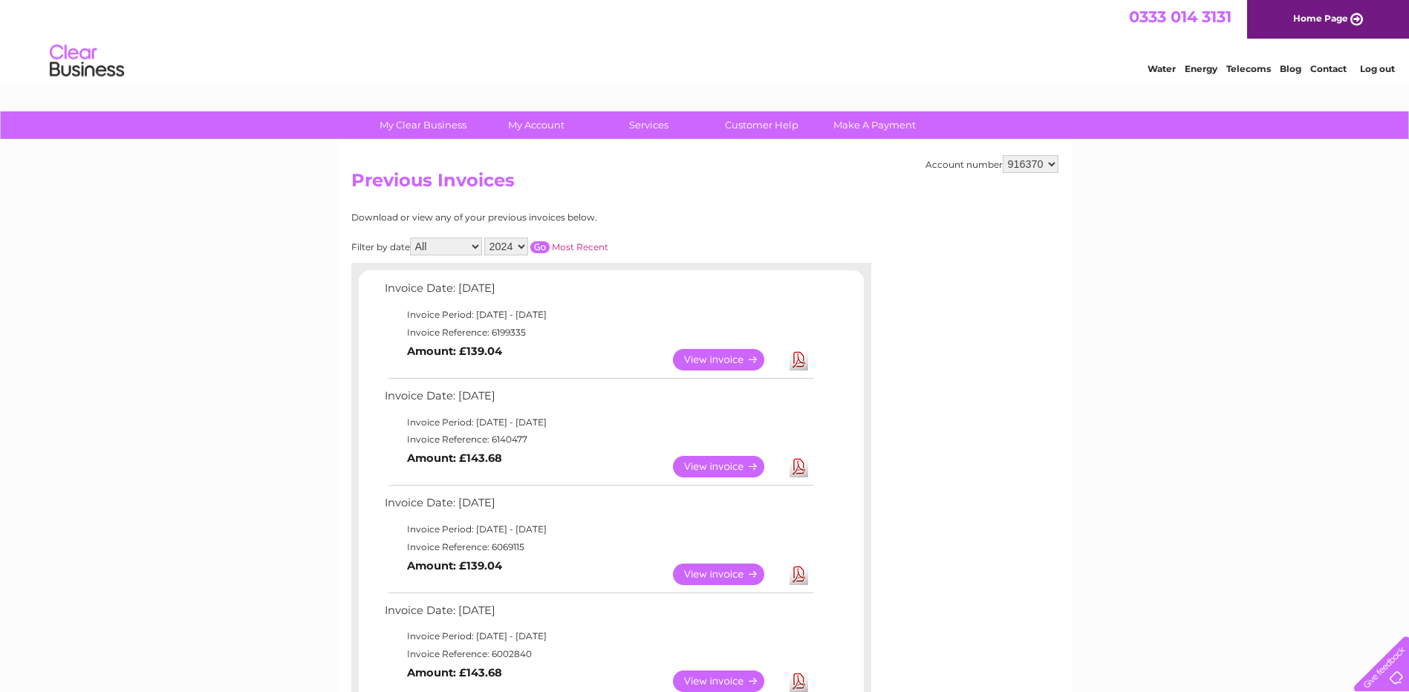
click at [542, 247] on input "button" at bounding box center [539, 247] width 19 height 12
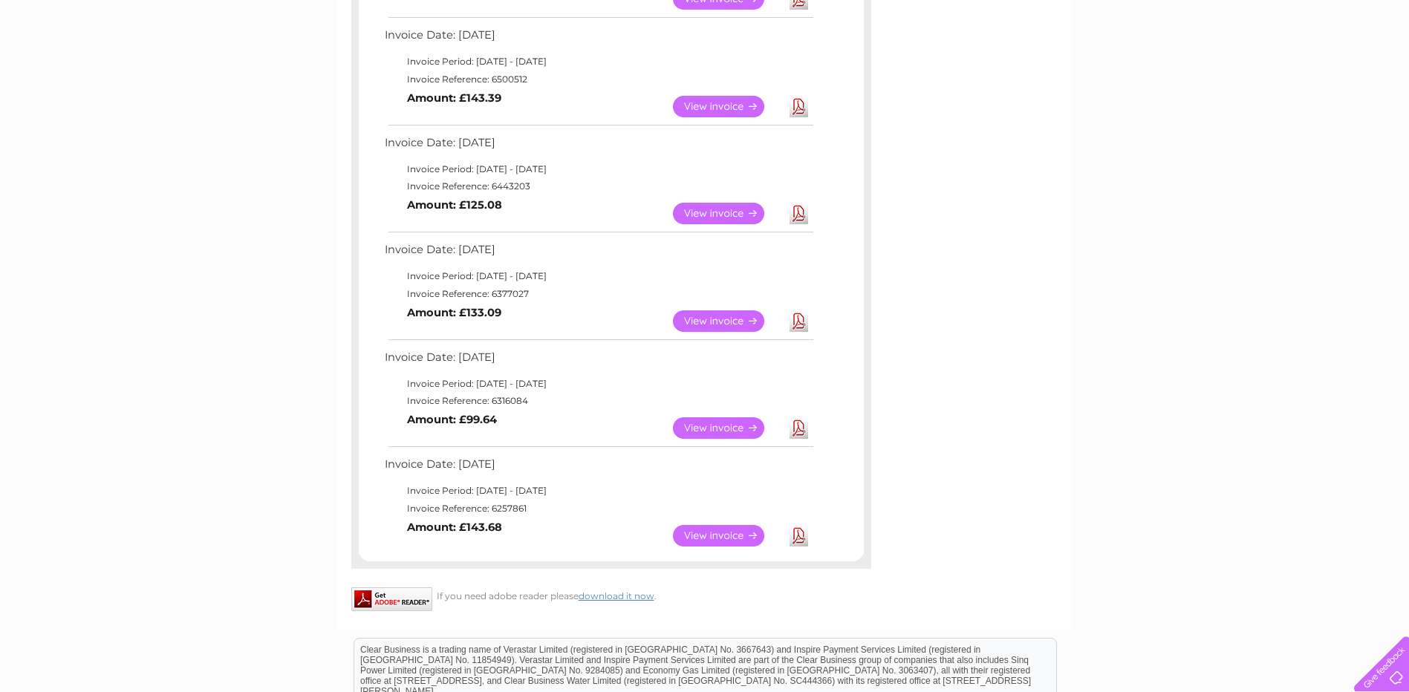
scroll to position [989, 0]
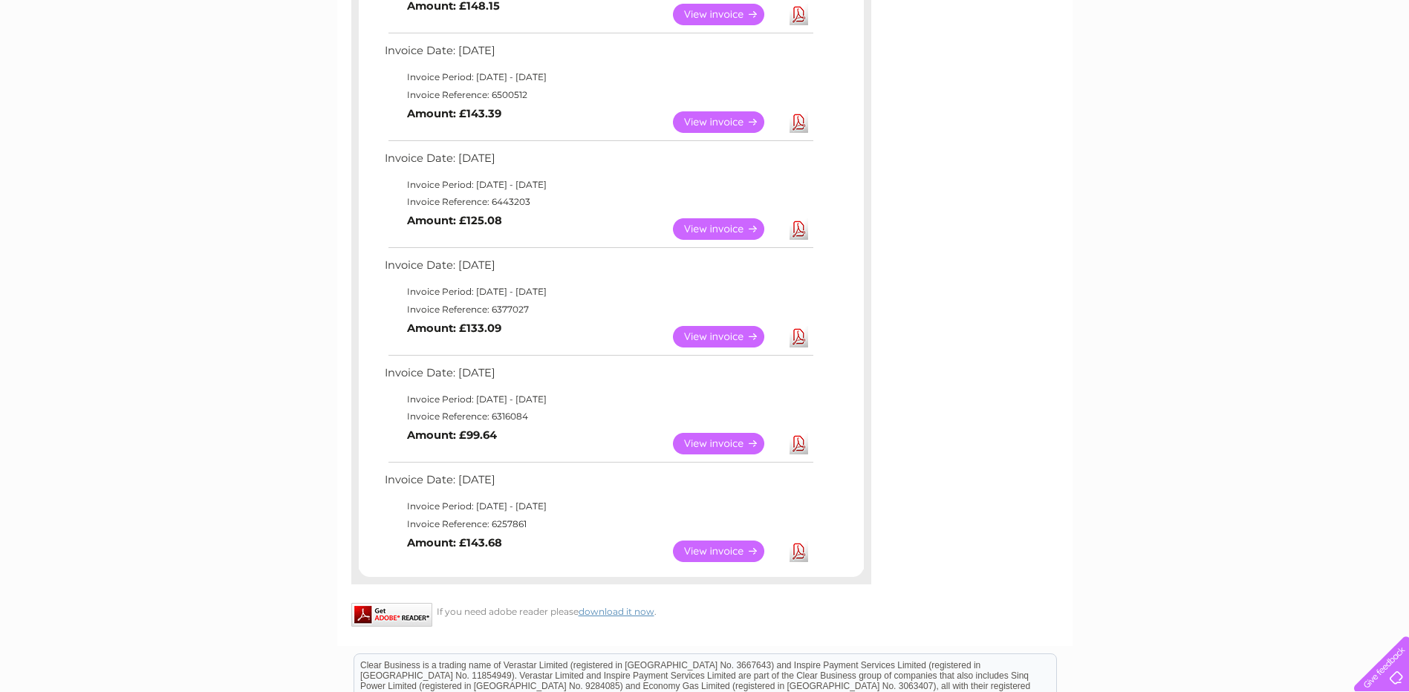
click at [798, 556] on link "Download" at bounding box center [799, 552] width 19 height 22
drag, startPoint x: 1005, startPoint y: 467, endPoint x: 983, endPoint y: 467, distance: 22.3
click at [800, 449] on link "Download" at bounding box center [799, 444] width 19 height 22
